Goal: Task Accomplishment & Management: Manage account settings

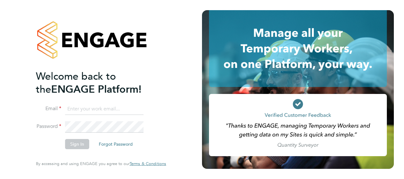
click at [98, 105] on input at bounding box center [104, 109] width 78 height 11
click at [108, 109] on input "nicholas.cole" at bounding box center [104, 109] width 78 height 11
type input "nicholas.cole@vistry.co.uk"
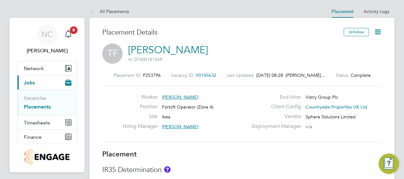
click at [33, 108] on link "Placements" at bounding box center [37, 107] width 27 height 6
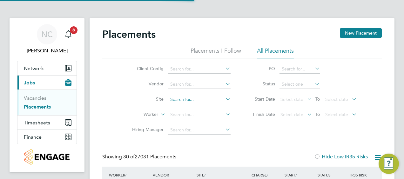
click at [187, 97] on input at bounding box center [199, 99] width 63 height 9
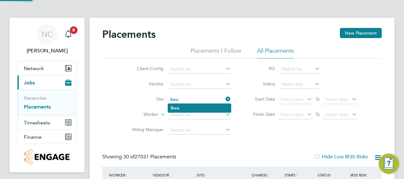
click at [184, 110] on li "Ikea" at bounding box center [199, 108] width 63 height 9
type input "Ikea"
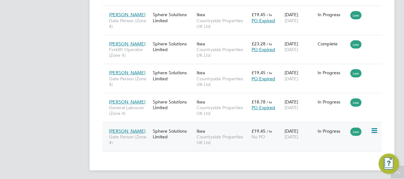
click at [161, 133] on div "Sphere Solutions Limited" at bounding box center [173, 134] width 44 height 18
click at [158, 102] on div "Sphere Solutions Limited" at bounding box center [173, 105] width 44 height 18
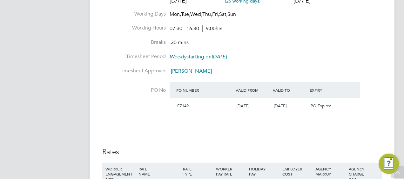
click at [202, 123] on div "Details Start Date 07 Aug 2025 DAYS (25 working days) Finish Date 31 Aug 2025 W…" at bounding box center [242, 90] width 280 height 240
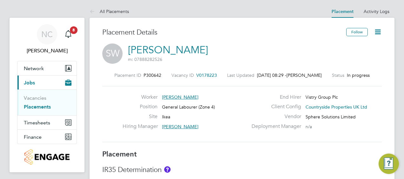
click at [378, 32] on icon at bounding box center [378, 32] width 8 height 8
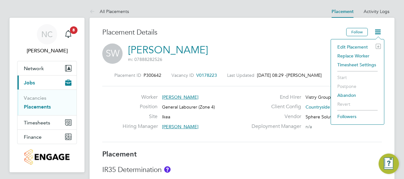
click at [358, 47] on li "Edit Placement e" at bounding box center [357, 47] width 47 height 9
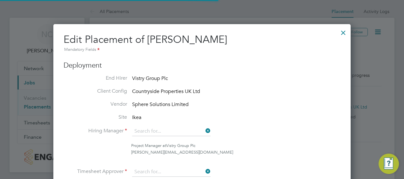
type input "[PERSON_NAME]"
type input "[DATE]"
type input "07:30"
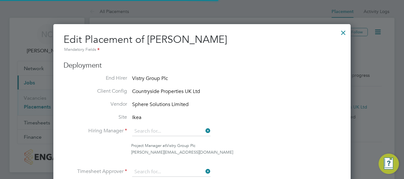
type input "16:30"
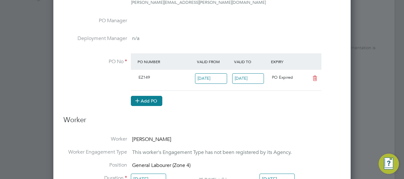
click at [162, 99] on button "Add PO" at bounding box center [146, 101] width 31 height 10
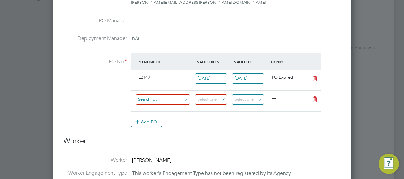
click at [177, 98] on input at bounding box center [163, 99] width 54 height 10
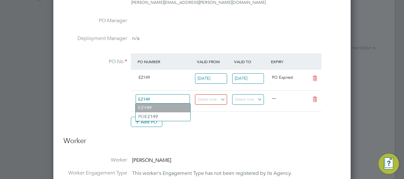
type input "EZ149"
click at [157, 108] on ul "EZ149 PO EZ149 Use "EZ149"" at bounding box center [162, 112] width 55 height 18
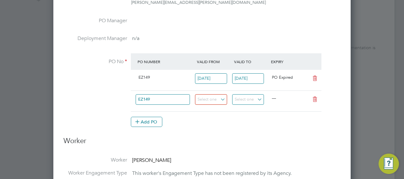
click at [195, 125] on div "Add PO" at bounding box center [226, 122] width 191 height 10
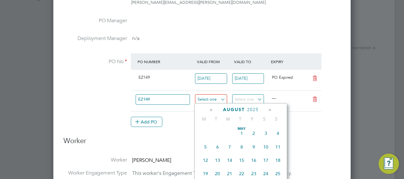
click at [223, 97] on input at bounding box center [211, 99] width 32 height 10
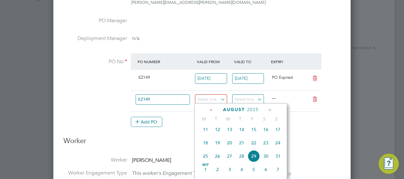
click at [208, 147] on span "18" at bounding box center [205, 143] width 12 height 12
type input "[DATE]"
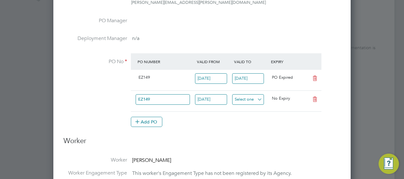
click at [259, 97] on input at bounding box center [248, 99] width 32 height 10
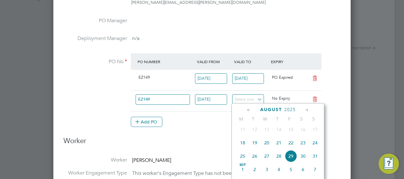
click at [305, 111] on icon at bounding box center [307, 110] width 6 height 7
click at [306, 110] on icon at bounding box center [307, 110] width 6 height 7
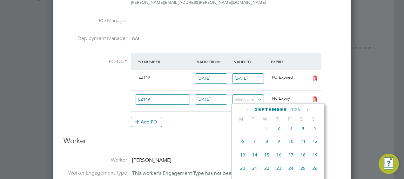
click at [306, 110] on icon at bounding box center [307, 110] width 6 height 7
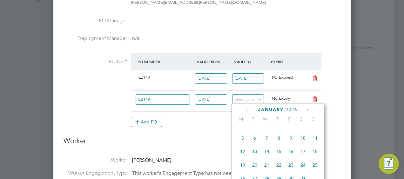
click at [306, 110] on icon at bounding box center [307, 110] width 6 height 7
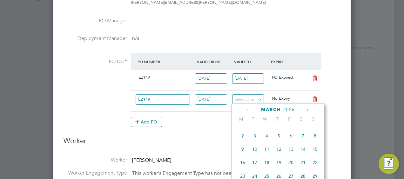
click at [306, 110] on icon at bounding box center [307, 110] width 6 height 7
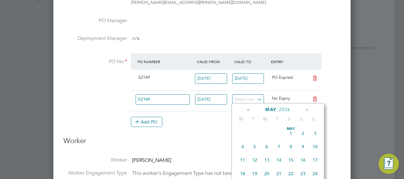
click at [306, 110] on icon at bounding box center [307, 110] width 6 height 7
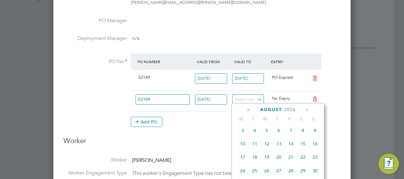
click at [241, 163] on span "17" at bounding box center [243, 157] width 12 height 12
type input "17 Aug 2026"
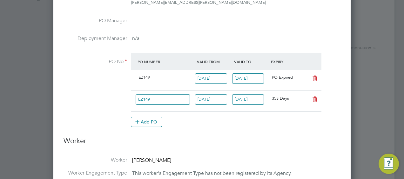
click at [244, 121] on div "Add PO" at bounding box center [226, 122] width 191 height 10
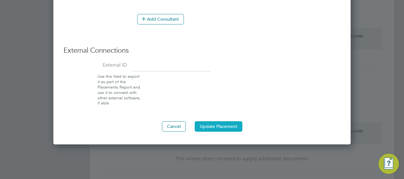
click at [230, 122] on button "Update Placement" at bounding box center [219, 126] width 48 height 10
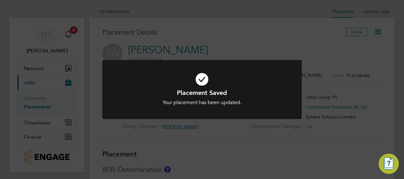
click at [257, 37] on div "Placement Saved Your placement has been updated. Cancel Okay" at bounding box center [202, 89] width 404 height 179
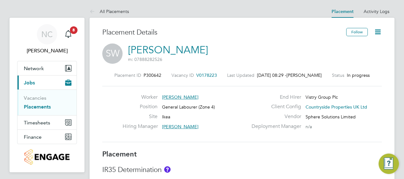
click at [37, 105] on link "Placements" at bounding box center [37, 107] width 27 height 6
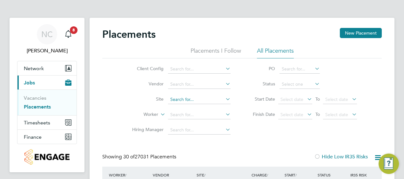
click at [189, 101] on input at bounding box center [199, 99] width 63 height 9
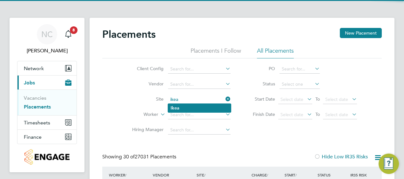
click at [179, 108] on li "Ikea" at bounding box center [199, 108] width 63 height 9
type input "Ikea"
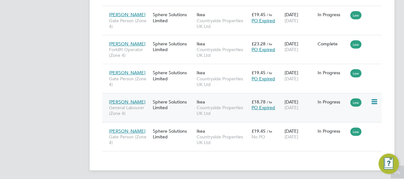
click at [161, 101] on div "Sphere Solutions Limited" at bounding box center [173, 105] width 44 height 18
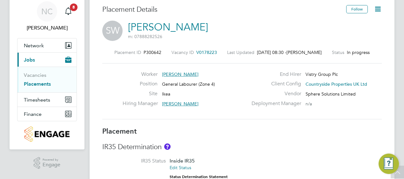
click at [379, 8] on icon at bounding box center [378, 9] width 8 height 8
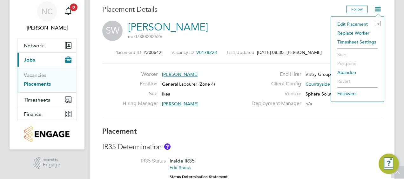
click at [354, 22] on li "Edit Placement e" at bounding box center [357, 24] width 47 height 9
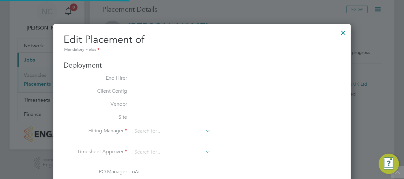
type input "[PERSON_NAME]"
type input "[DATE]"
type input "07:30"
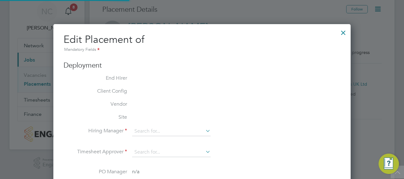
type input "16:30"
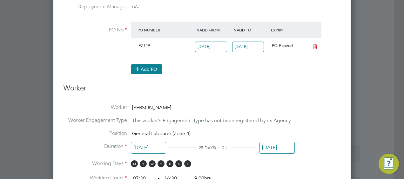
click at [153, 67] on button "Add PO" at bounding box center [146, 69] width 31 height 10
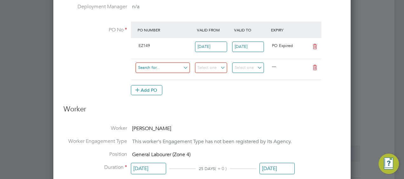
click at [172, 67] on input at bounding box center [163, 68] width 54 height 10
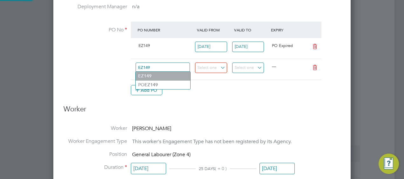
type input "EZ149"
click at [159, 78] on ul "EZ149 PO EZ149 Use "EZ149"" at bounding box center [162, 80] width 55 height 18
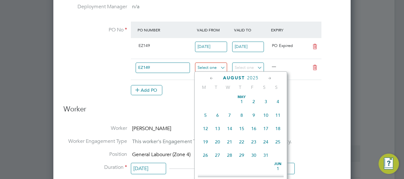
click at [225, 65] on input at bounding box center [211, 68] width 32 height 10
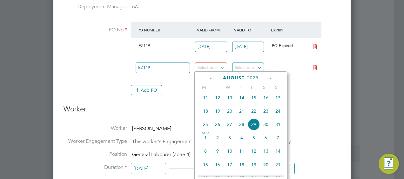
click at [204, 117] on span "18" at bounding box center [205, 111] width 12 height 12
type input "[DATE]"
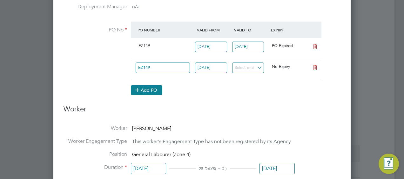
click at [143, 90] on button "Add PO" at bounding box center [146, 90] width 31 height 10
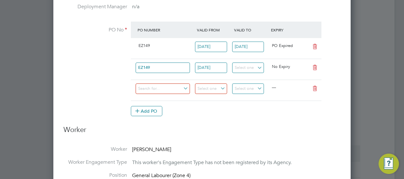
click at [314, 87] on icon at bounding box center [315, 88] width 8 height 5
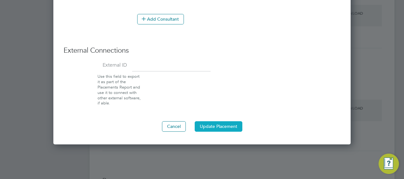
click at [225, 123] on button "Update Placement" at bounding box center [219, 126] width 48 height 10
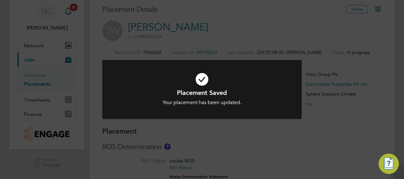
click at [268, 8] on div "Placement Saved Your placement has been updated. Cancel Okay" at bounding box center [202, 89] width 404 height 179
